Goal: Task Accomplishment & Management: Complete application form

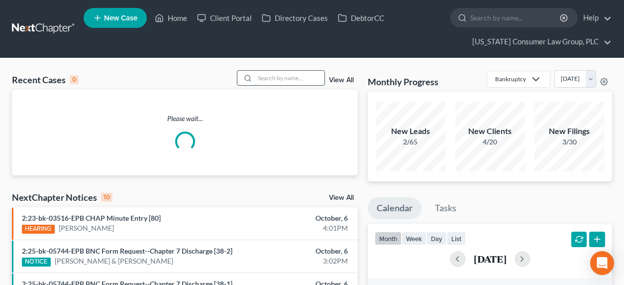
click at [274, 74] on input "search" at bounding box center [290, 78] width 70 height 14
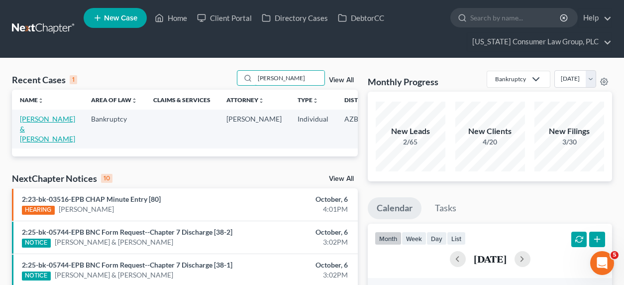
type input "[PERSON_NAME]"
click at [34, 116] on link "[PERSON_NAME] & [PERSON_NAME]" at bounding box center [47, 128] width 55 height 28
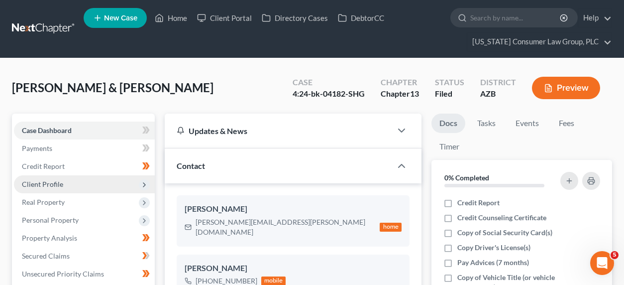
click at [40, 183] on span "Client Profile" at bounding box center [42, 184] width 41 height 8
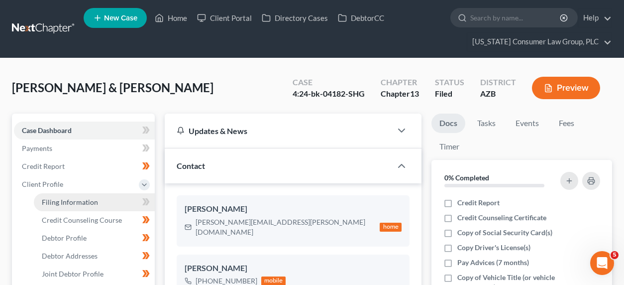
click at [61, 200] on span "Filing Information" at bounding box center [70, 202] width 56 height 8
select select "1"
select select "3"
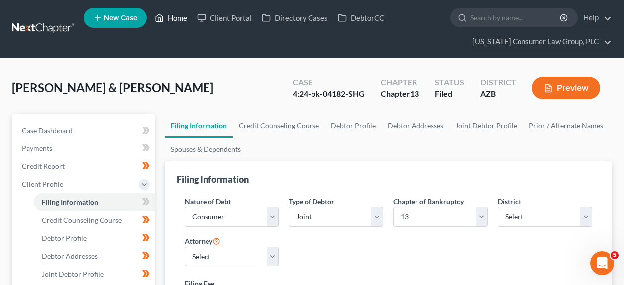
click at [169, 20] on link "Home" at bounding box center [171, 18] width 42 height 18
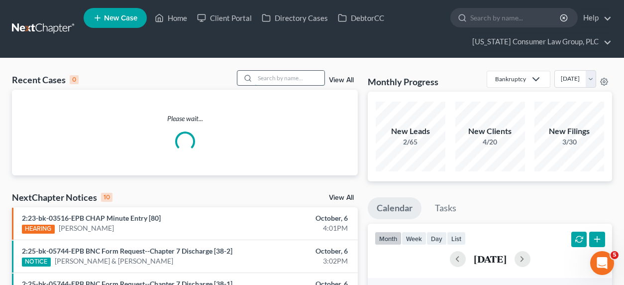
click at [277, 79] on input "search" at bounding box center [290, 78] width 70 height 14
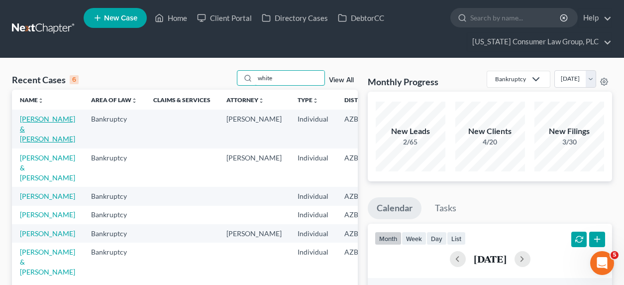
type input "white"
click at [32, 132] on link "[PERSON_NAME] & [PERSON_NAME]" at bounding box center [47, 128] width 55 height 28
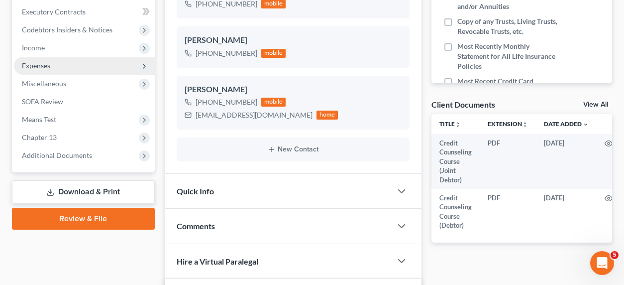
scroll to position [315, 0]
click at [48, 67] on span "Expenses" at bounding box center [36, 66] width 28 height 8
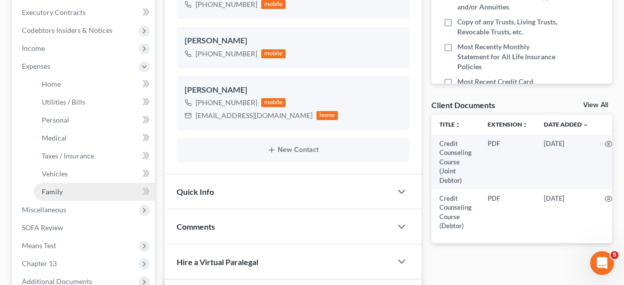
click at [49, 193] on span "Family" at bounding box center [52, 191] width 21 height 8
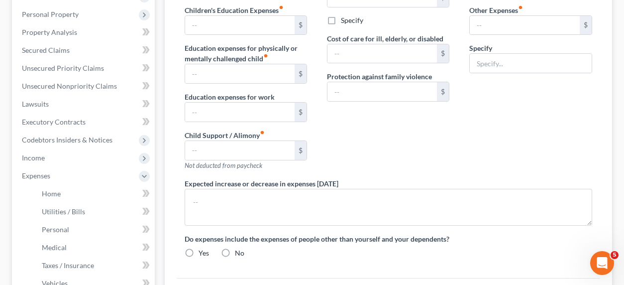
type input "300.00"
type input "Misc"
type textarea "Although Schedule J shows excess net income, it arises entirely from Social Sec…"
radio input "true"
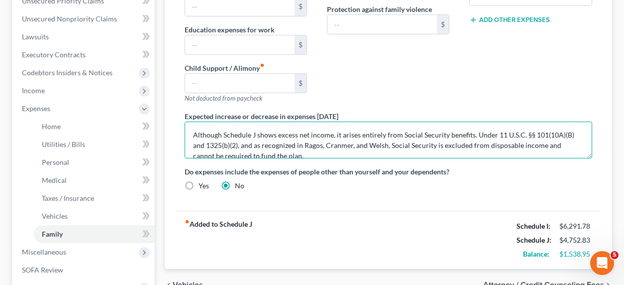
scroll to position [10, 0]
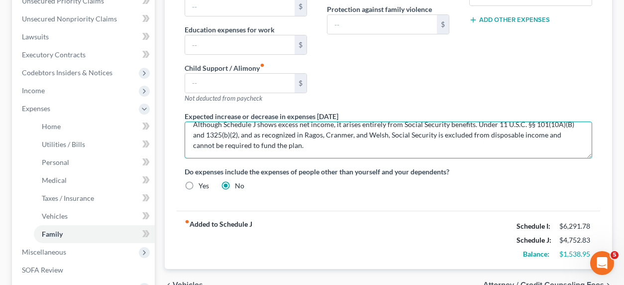
drag, startPoint x: 191, startPoint y: 132, endPoint x: 361, endPoint y: 155, distance: 171.7
click at [361, 155] on textarea "Although Schedule J shows excess net income, it arises entirely from Social Sec…" at bounding box center [389, 139] width 408 height 37
